Goal: Task Accomplishment & Management: Use online tool/utility

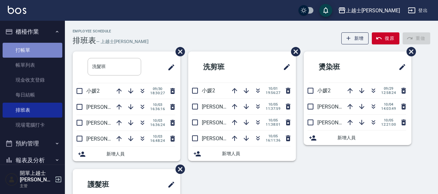
click at [43, 50] on link "打帳單" at bounding box center [33, 50] width 60 height 15
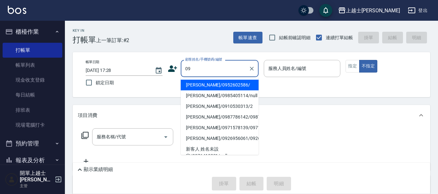
type input "[PERSON_NAME]/0952602586/"
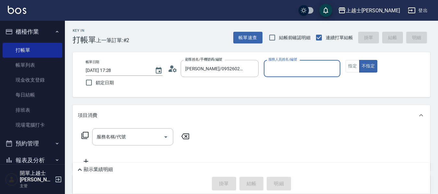
type input "[PERSON_NAME]-12"
click at [359, 60] on button "不指定" at bounding box center [368, 66] width 18 height 13
type button "false"
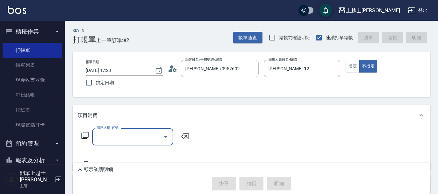
type input "1"
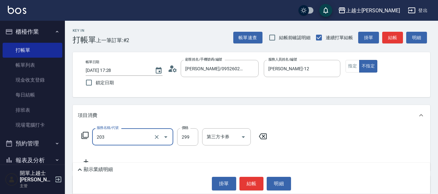
type input "B級洗+剪(203)"
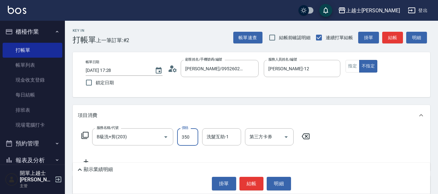
type input "350"
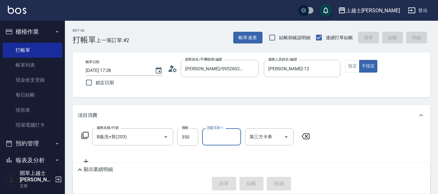
type input "[DATE] 17:29"
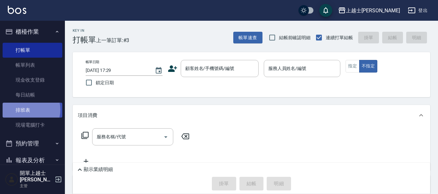
click at [28, 110] on link "排班表" at bounding box center [33, 110] width 60 height 15
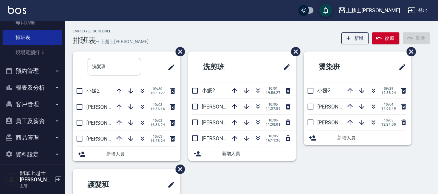
scroll to position [8, 0]
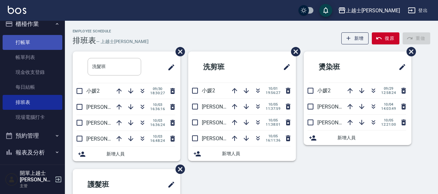
click at [30, 41] on link "打帳單" at bounding box center [33, 42] width 60 height 15
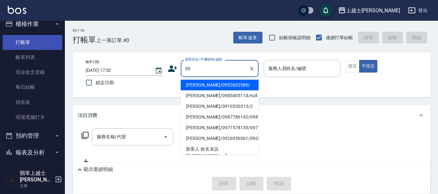
type input "[PERSON_NAME]/0952602586/"
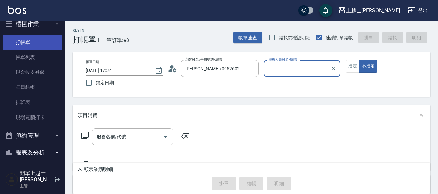
type input "[PERSON_NAME]-12"
click at [359, 60] on button "不指定" at bounding box center [368, 66] width 18 height 13
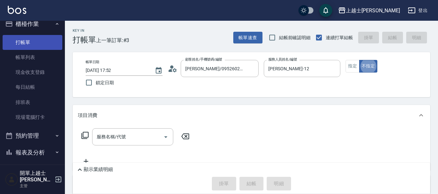
type button "false"
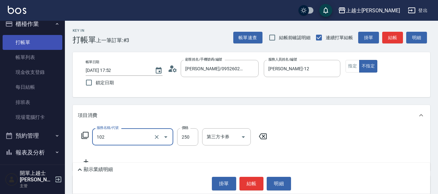
type input "精油洗髮(102)"
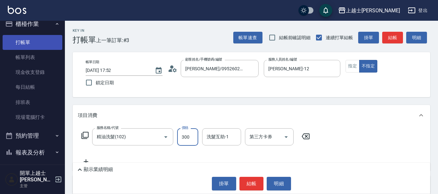
type input "300"
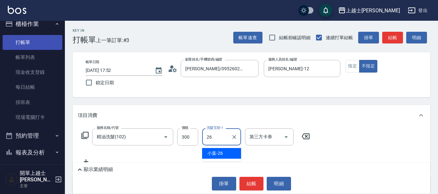
type input "小葉-26"
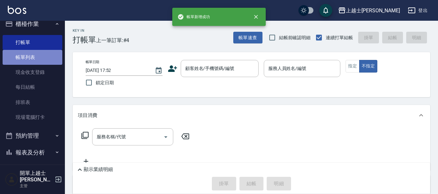
click at [47, 50] on link "帳單列表" at bounding box center [33, 57] width 60 height 15
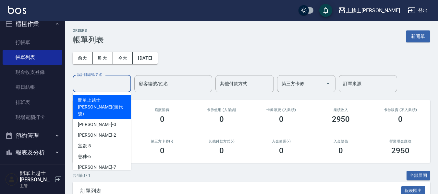
click at [100, 88] on input "設計師編號/姓名" at bounding box center [102, 83] width 53 height 11
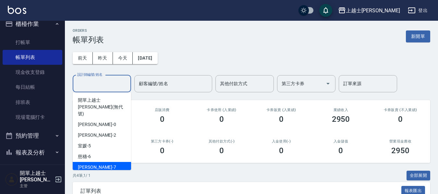
scroll to position [32, 0]
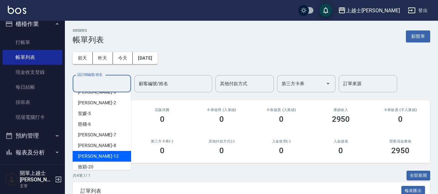
click at [99, 151] on div "[PERSON_NAME] -12" at bounding box center [102, 156] width 58 height 11
type input "[PERSON_NAME]-12"
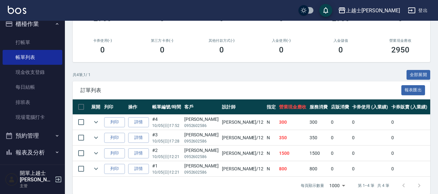
scroll to position [114, 0]
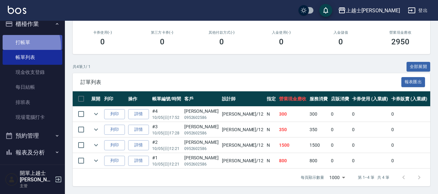
click at [20, 46] on link "打帳單" at bounding box center [33, 42] width 60 height 15
